Goal: Task Accomplishment & Management: Manage account settings

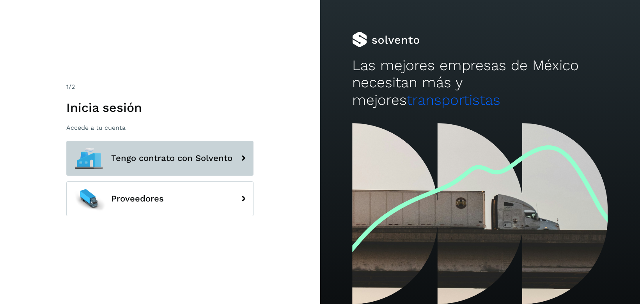
click at [177, 161] on span "Tengo contrato con Solvento" at bounding box center [171, 158] width 121 height 9
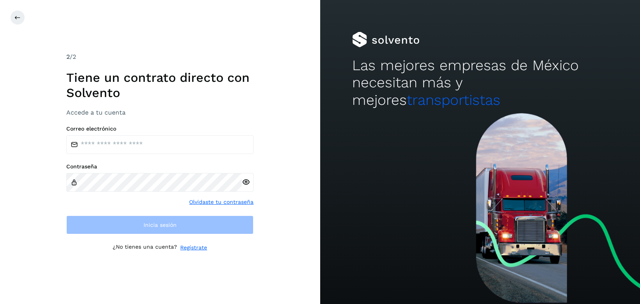
click at [51, 239] on div "2 /2 Tiene un contrato directo con [PERSON_NAME] Accede a tu cuenta Correo elec…" at bounding box center [160, 152] width 320 height 304
click at [154, 147] on input "email" at bounding box center [159, 144] width 187 height 19
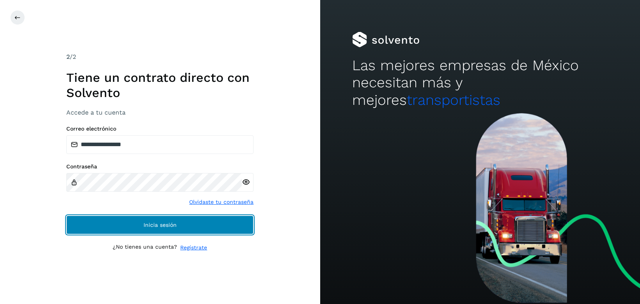
click at [191, 231] on button "Inicia sesión" at bounding box center [159, 225] width 187 height 19
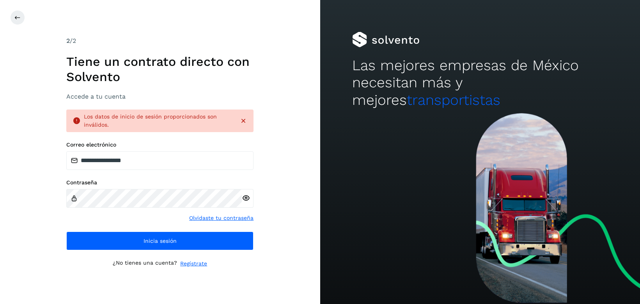
click at [249, 199] on icon at bounding box center [246, 198] width 8 height 8
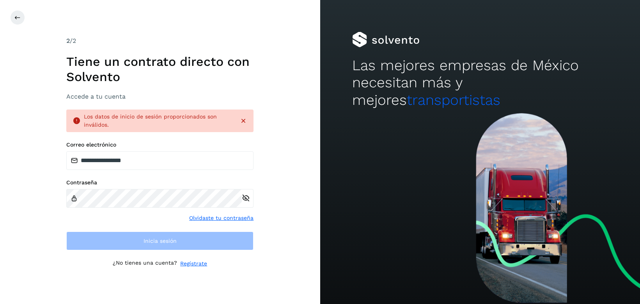
click at [92, 264] on div "¿No tienes una cuenta? Regístrate" at bounding box center [159, 264] width 187 height 8
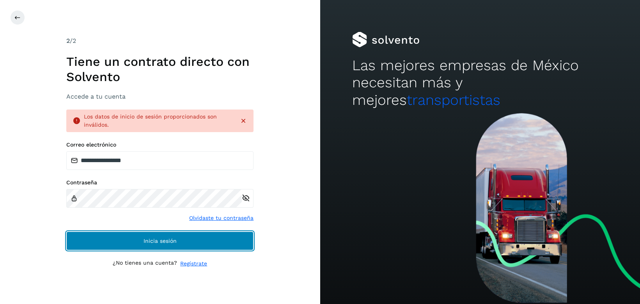
click at [120, 246] on button "Inicia sesión" at bounding box center [159, 241] width 187 height 19
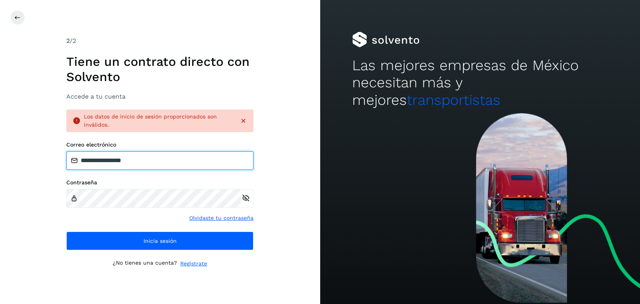
click at [170, 164] on input "**********" at bounding box center [159, 160] width 187 height 19
type input "**********"
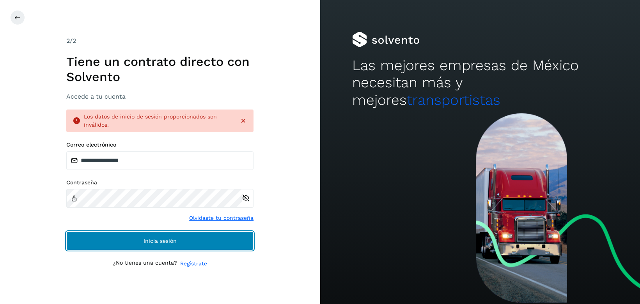
click at [196, 237] on button "Inicia sesión" at bounding box center [159, 241] width 187 height 19
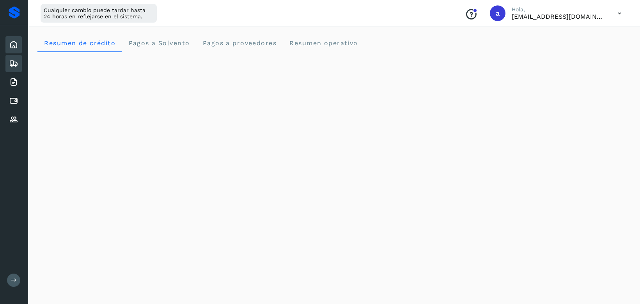
click at [14, 65] on icon at bounding box center [13, 63] width 9 height 9
